Goal: Transaction & Acquisition: Purchase product/service

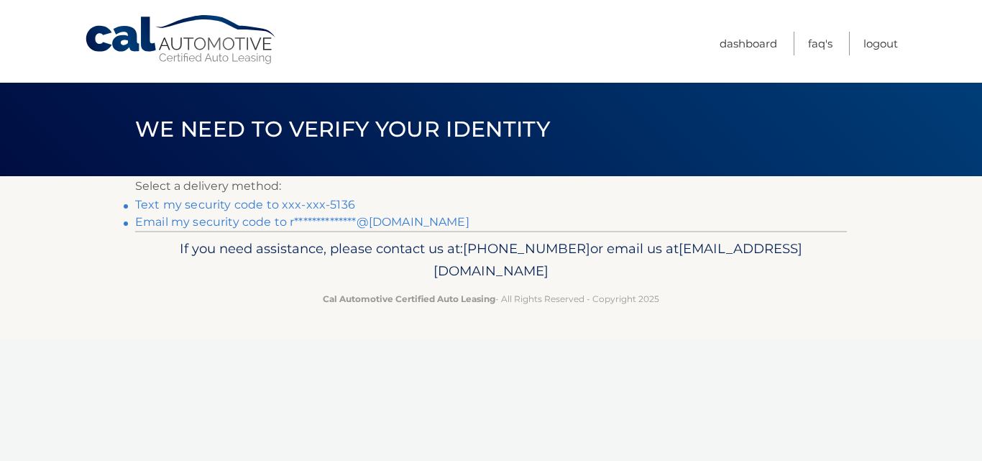
click at [249, 203] on link "Text my security code to xxx-xxx-5136" at bounding box center [245, 205] width 220 height 14
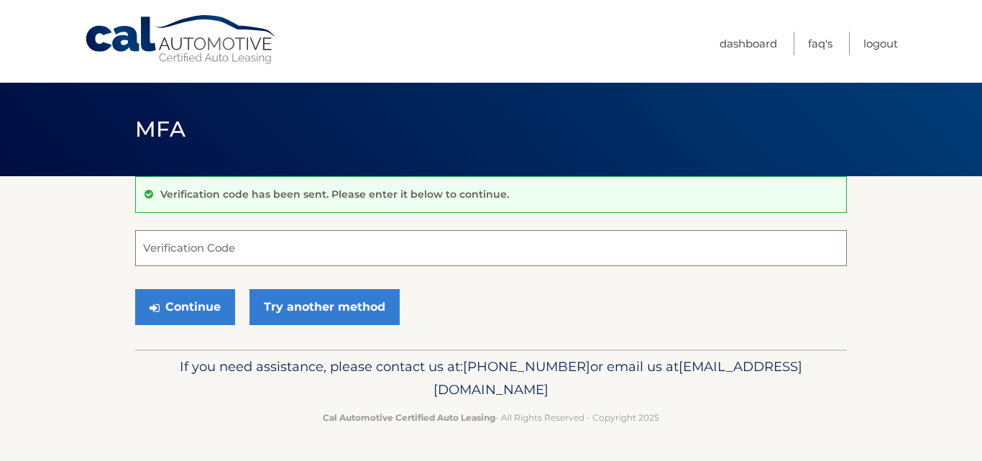
click at [208, 245] on input "Verification Code" at bounding box center [491, 248] width 712 height 36
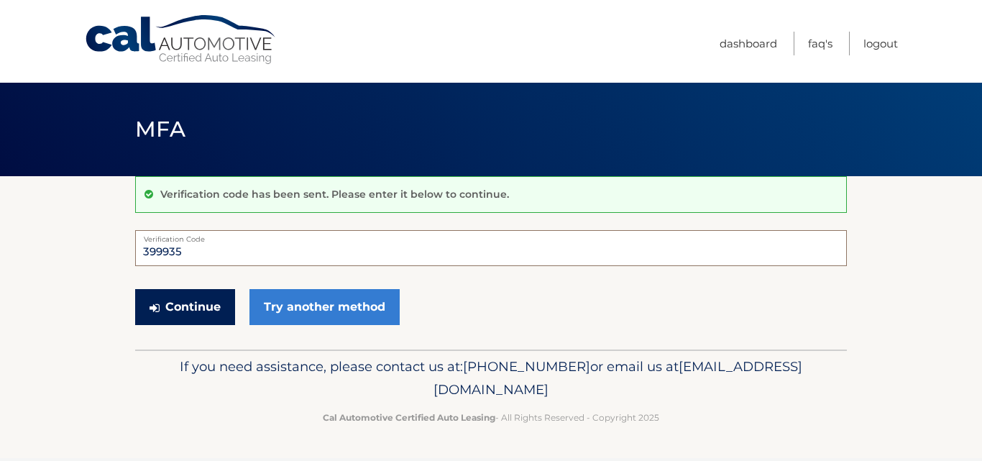
type input "399935"
click at [186, 302] on button "Continue" at bounding box center [185, 307] width 100 height 36
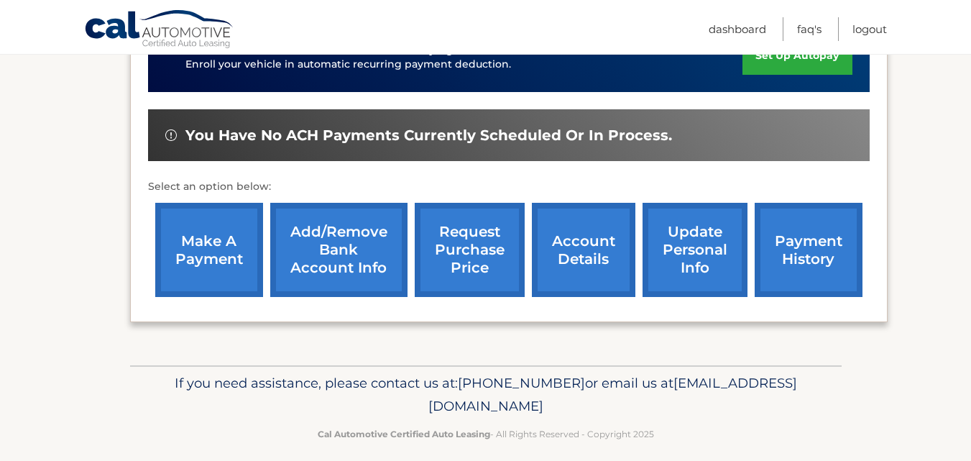
scroll to position [430, 0]
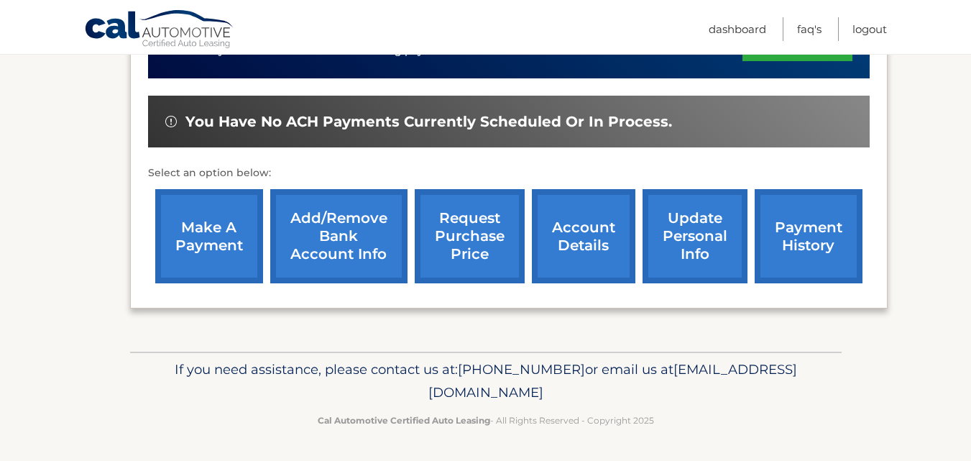
click at [187, 251] on link "make a payment" at bounding box center [209, 236] width 108 height 94
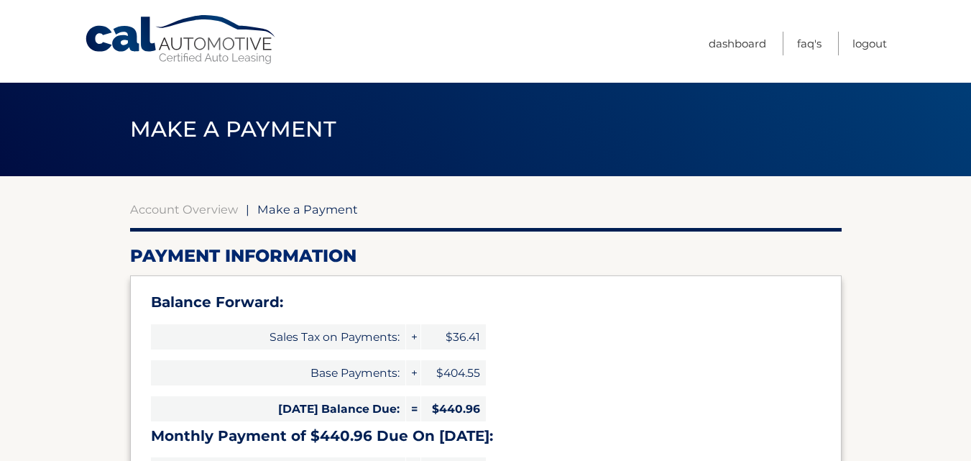
select select "OTAwZDQ2MmQtYzVjNC00ODM3LThhYzQtYmUxOThjM2Y3YWRh"
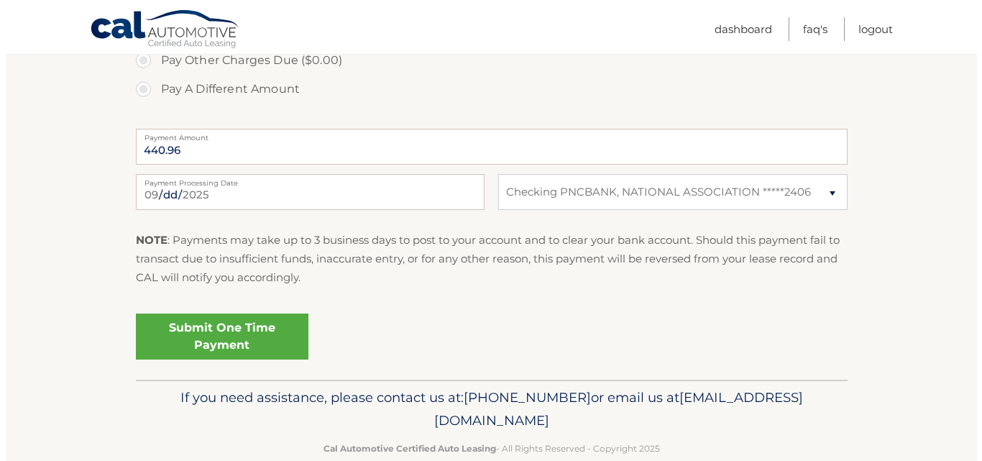
scroll to position [663, 0]
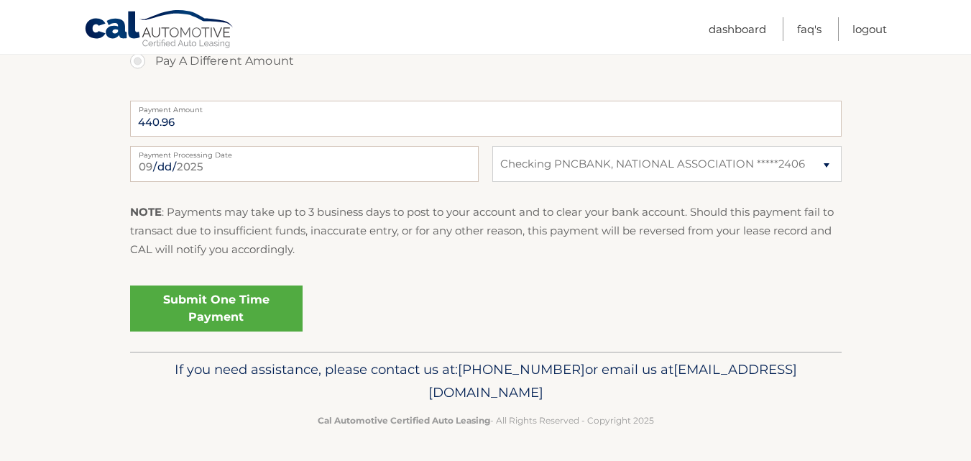
click at [247, 309] on link "Submit One Time Payment" at bounding box center [216, 308] width 172 height 46
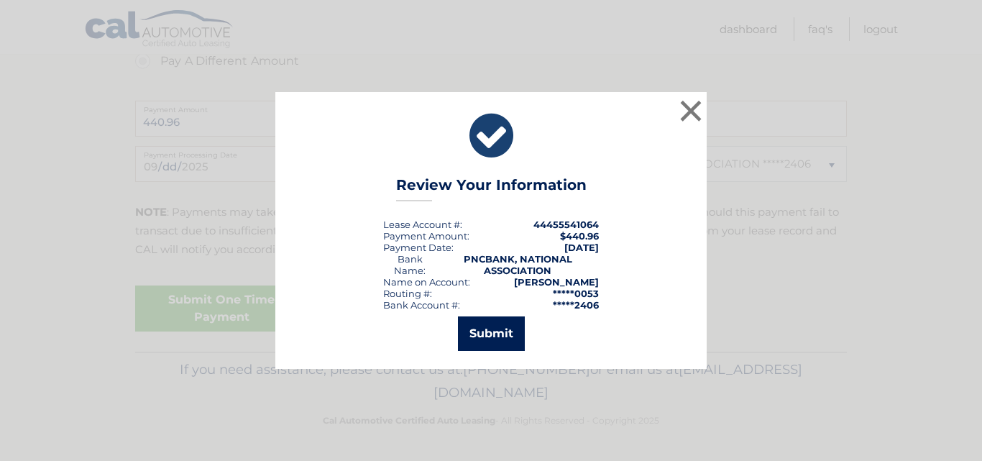
click at [489, 333] on button "Submit" at bounding box center [491, 333] width 67 height 34
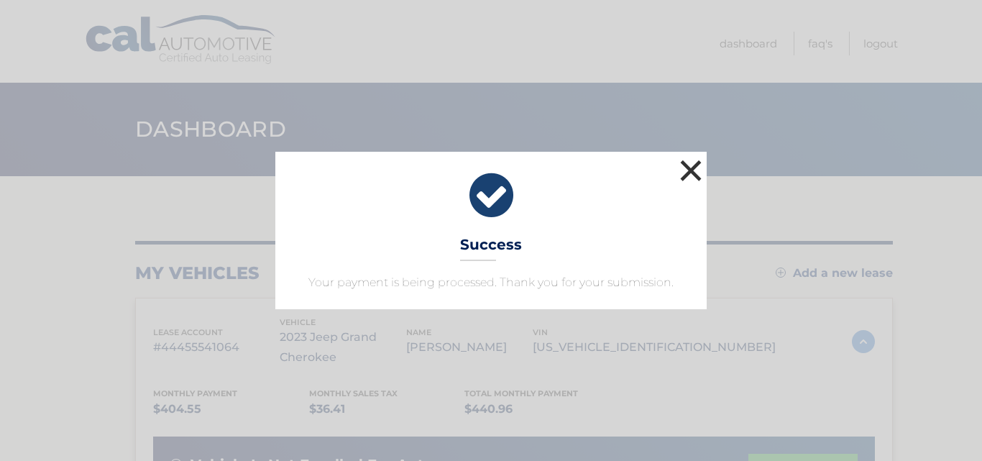
click at [687, 165] on button "×" at bounding box center [690, 170] width 29 height 29
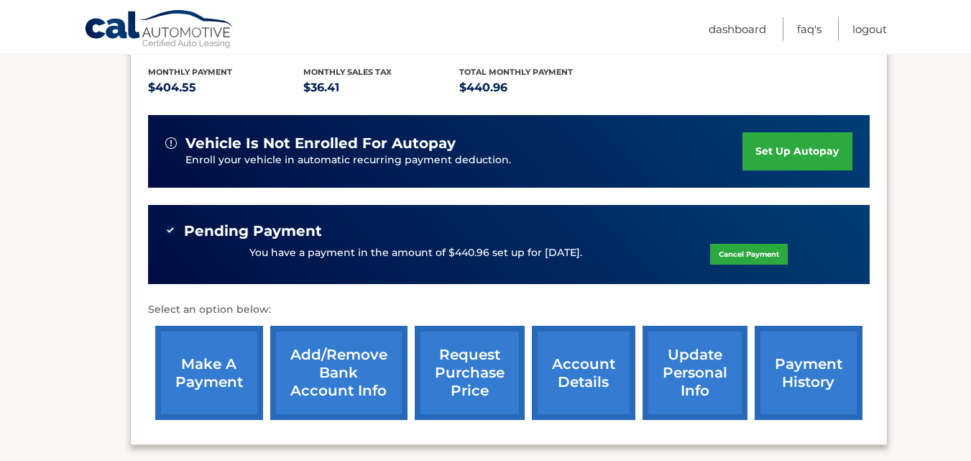
scroll to position [359, 0]
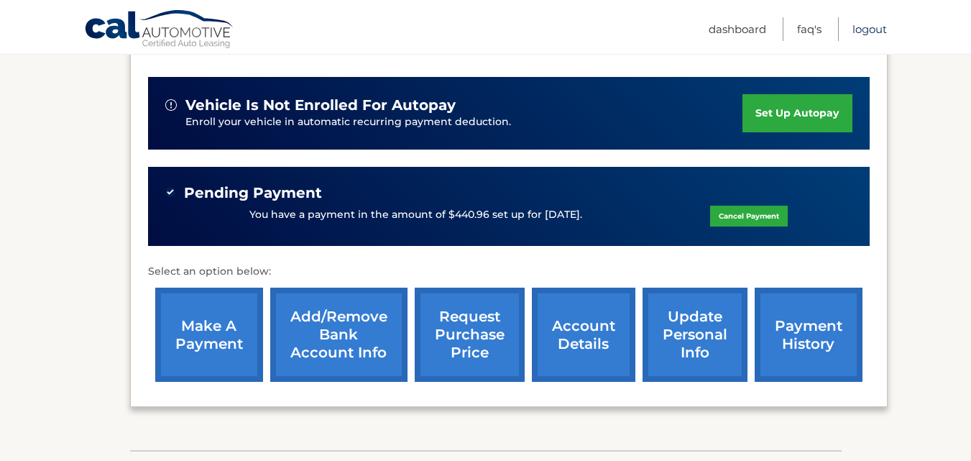
click at [867, 28] on link "Logout" at bounding box center [869, 29] width 34 height 24
